Goal: Information Seeking & Learning: Learn about a topic

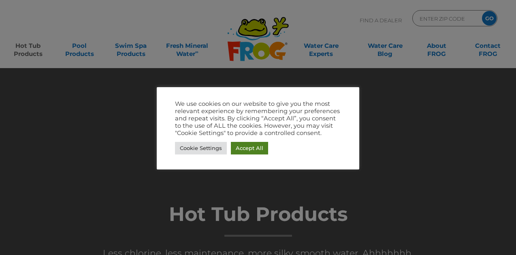
click at [240, 149] on link "Accept All" at bounding box center [249, 148] width 37 height 13
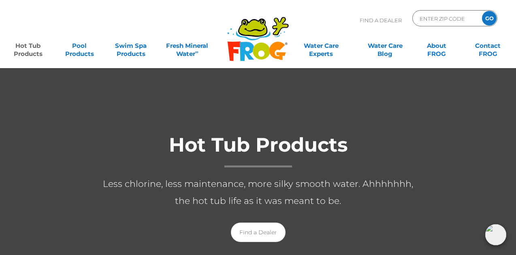
scroll to position [38, 0]
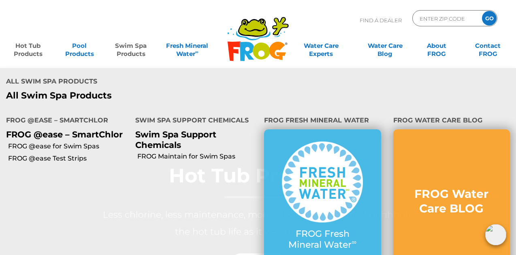
click at [140, 54] on link "Swim Spa Products" at bounding box center [131, 46] width 40 height 16
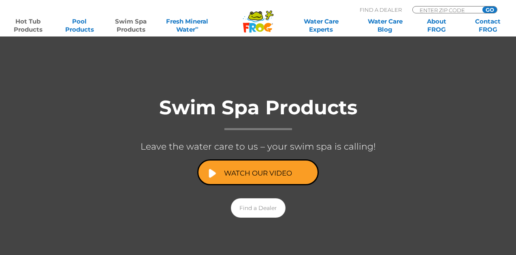
click at [36, 21] on link "Hot Tub Products" at bounding box center [28, 25] width 40 height 16
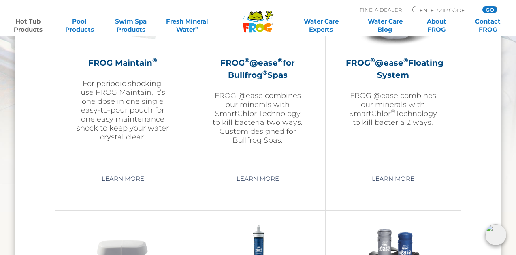
scroll to position [1006, 0]
click at [399, 71] on h2 "FROG ® @ease ® Floating System" at bounding box center [393, 69] width 94 height 24
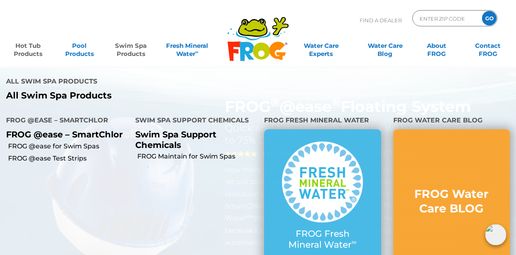
click at [141, 49] on link "Swim Spa Products" at bounding box center [131, 46] width 40 height 16
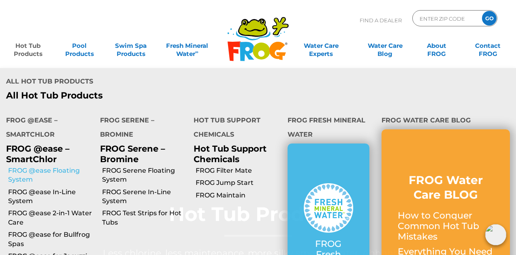
click at [32, 174] on link "FROG @ease Floating System" at bounding box center [51, 175] width 86 height 18
